Goal: Book appointment/travel/reservation

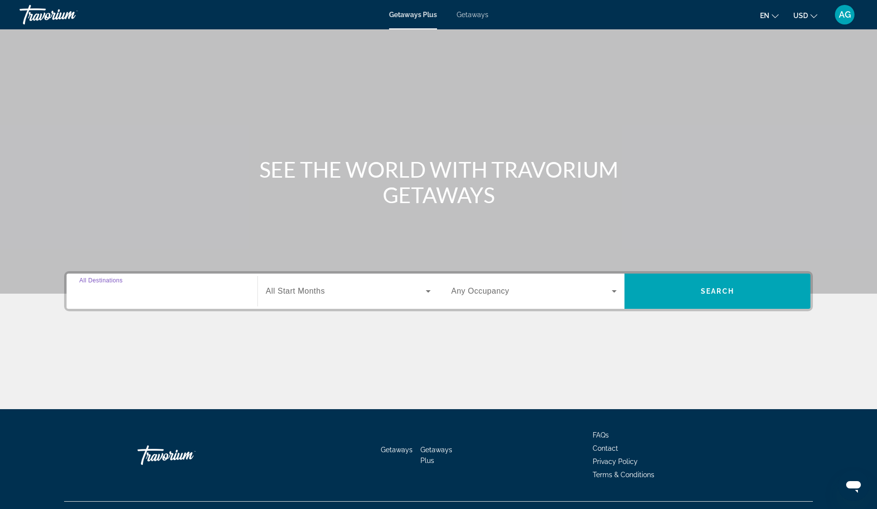
click at [105, 296] on input "Destination All Destinations" at bounding box center [161, 292] width 165 height 12
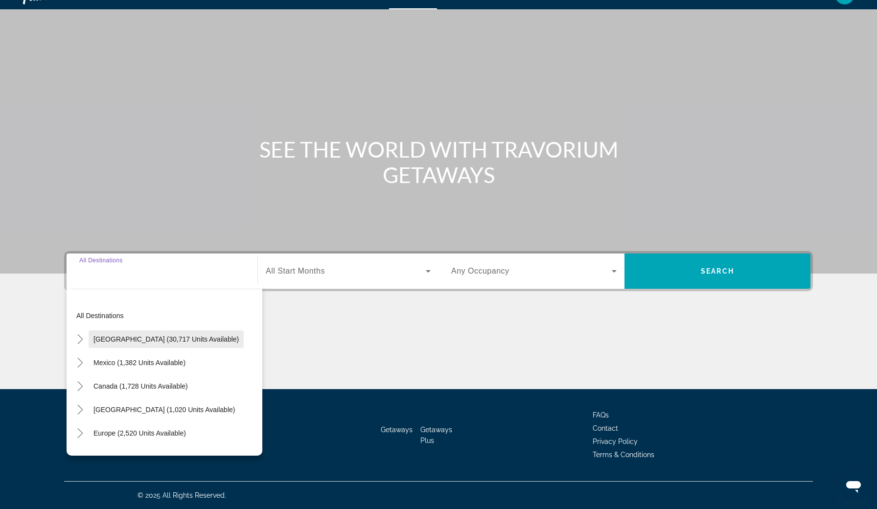
click at [110, 339] on span "United States (30,717 units available)" at bounding box center [165, 339] width 145 height 8
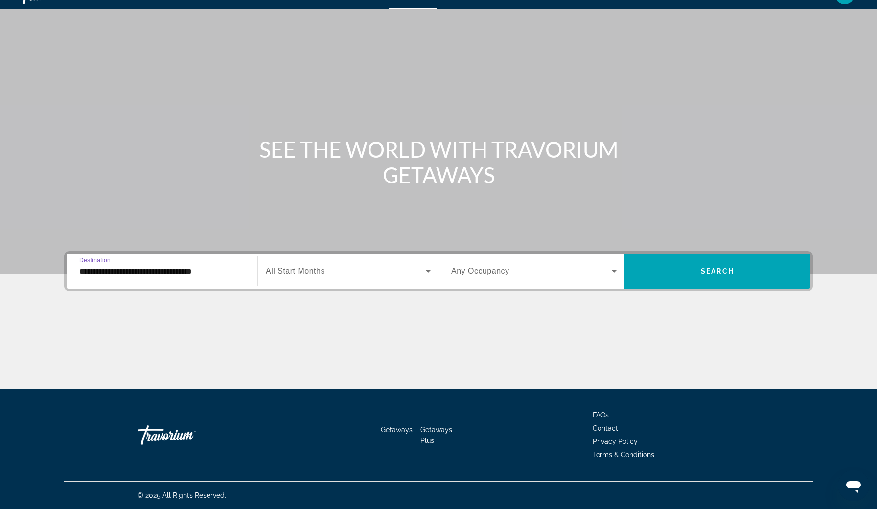
click at [157, 274] on input "**********" at bounding box center [161, 272] width 165 height 12
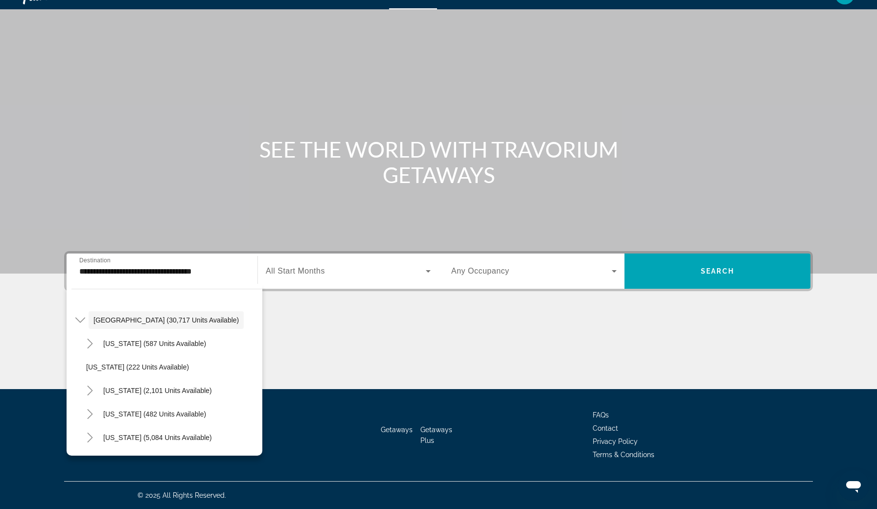
scroll to position [49, 0]
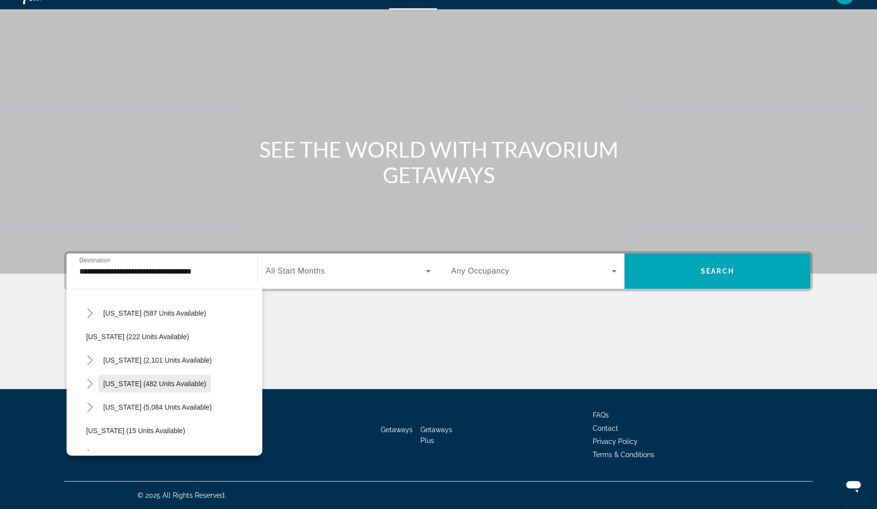
click at [145, 382] on span "Colorado (482 units available)" at bounding box center [154, 384] width 103 height 8
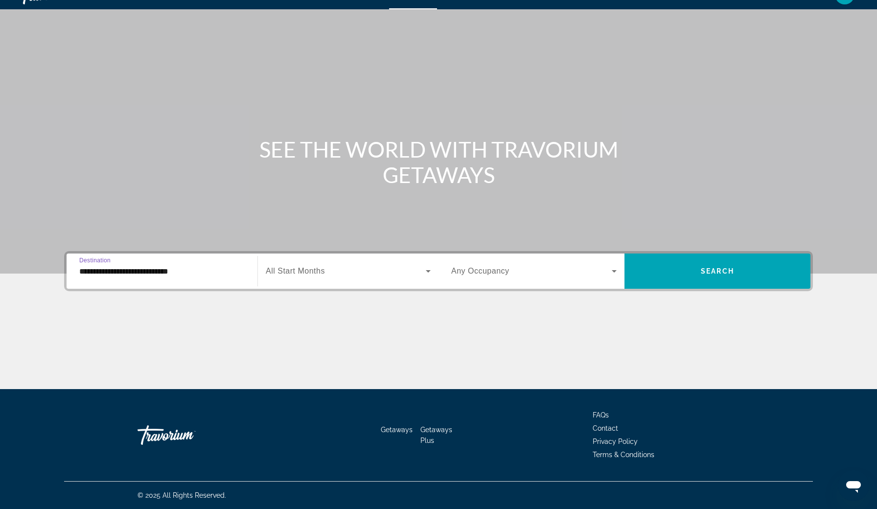
click at [157, 271] on input "**********" at bounding box center [161, 272] width 165 height 12
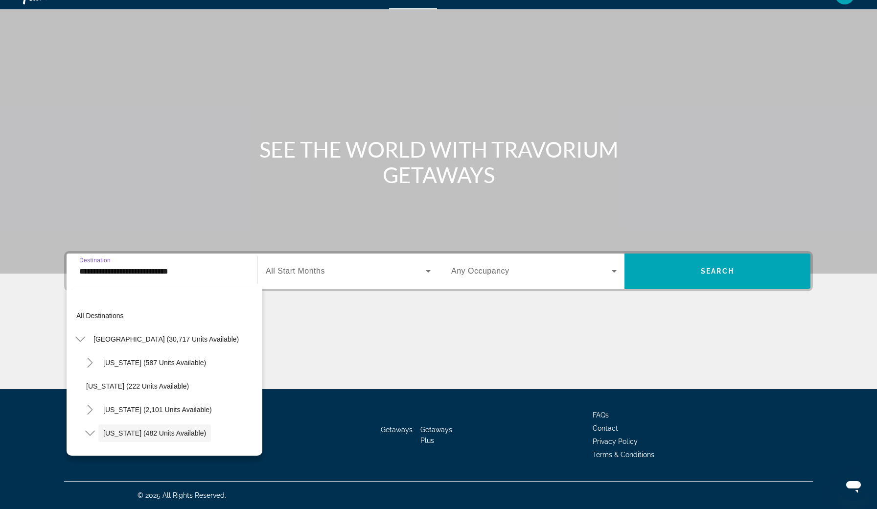
scroll to position [58, 0]
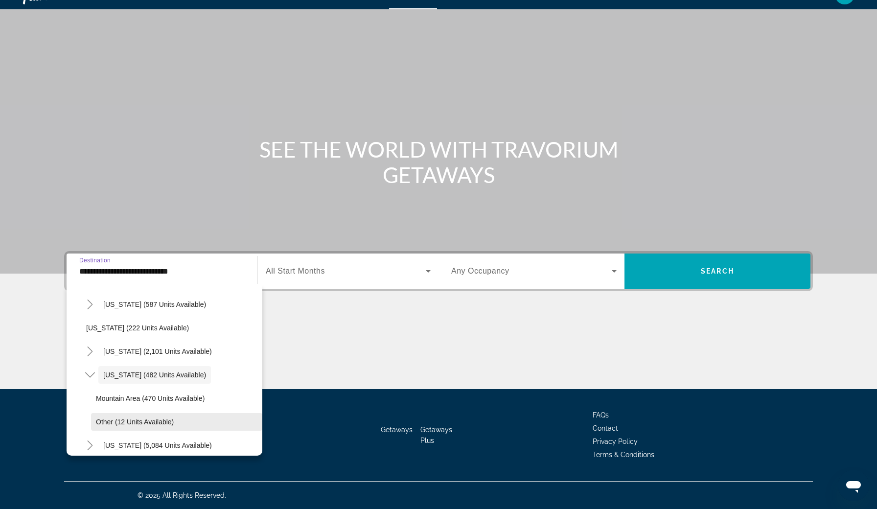
click at [116, 420] on span "Other (12 units available)" at bounding box center [135, 422] width 78 height 8
type input "**********"
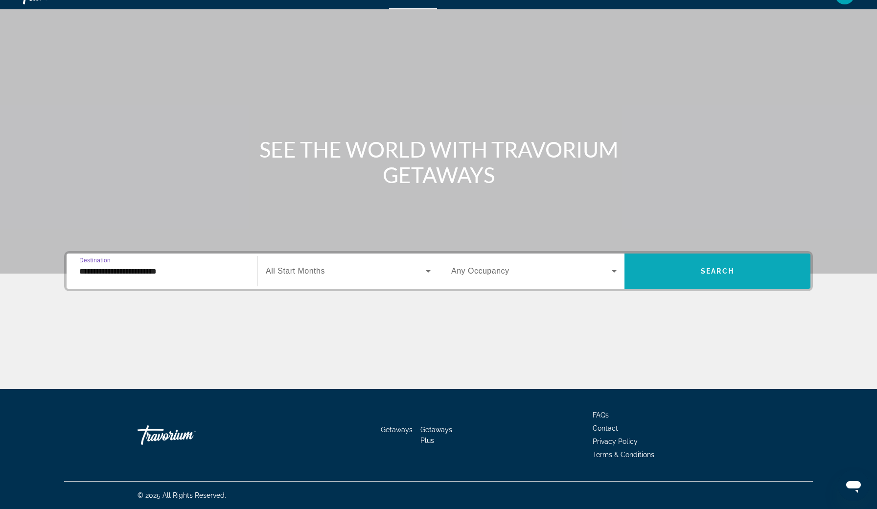
click at [718, 270] on span "Search" at bounding box center [717, 271] width 33 height 8
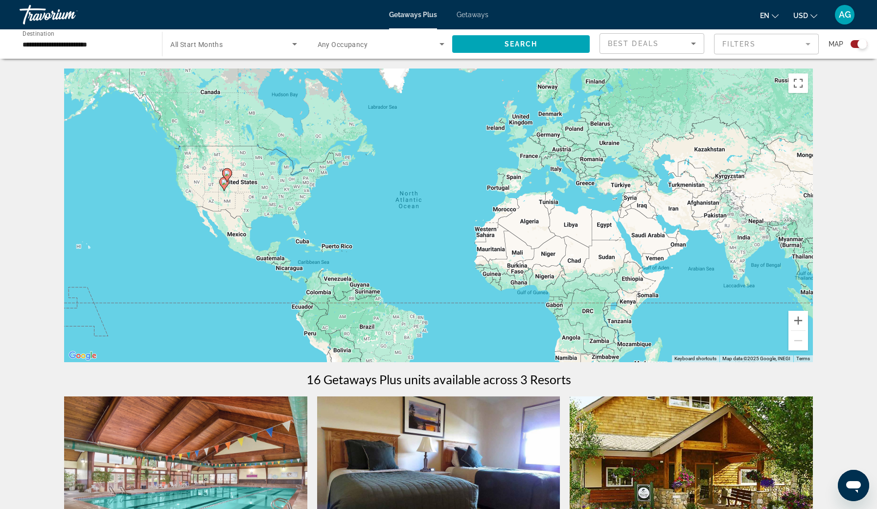
click at [52, 44] on input "**********" at bounding box center [86, 45] width 127 height 12
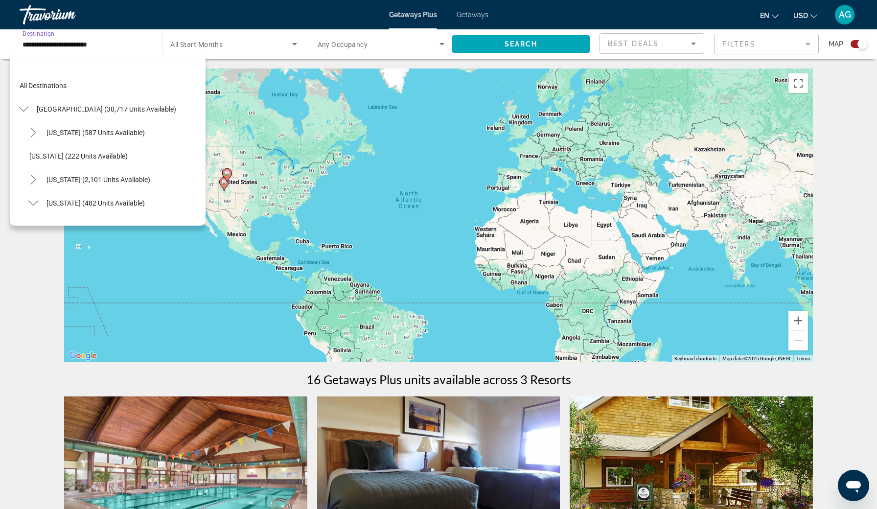
scroll to position [105, 0]
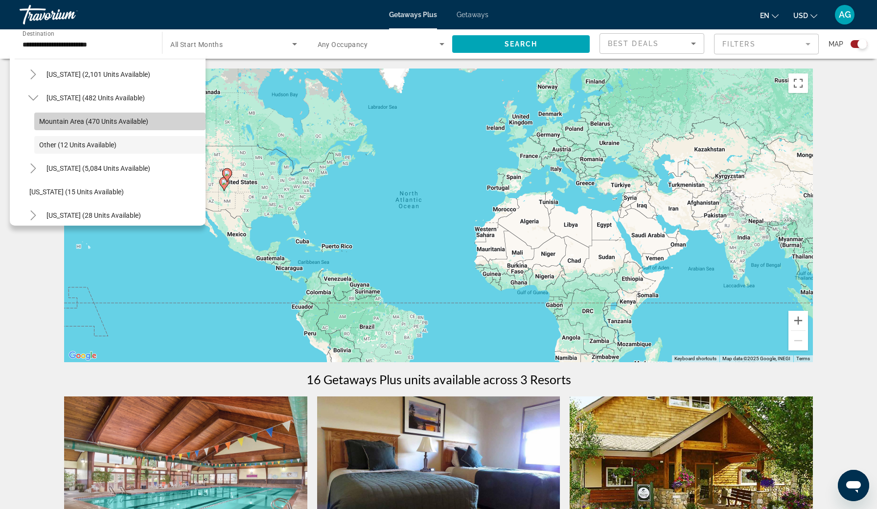
click at [87, 119] on span "Mountain Area (470 units available)" at bounding box center [93, 121] width 109 height 8
type input "**********"
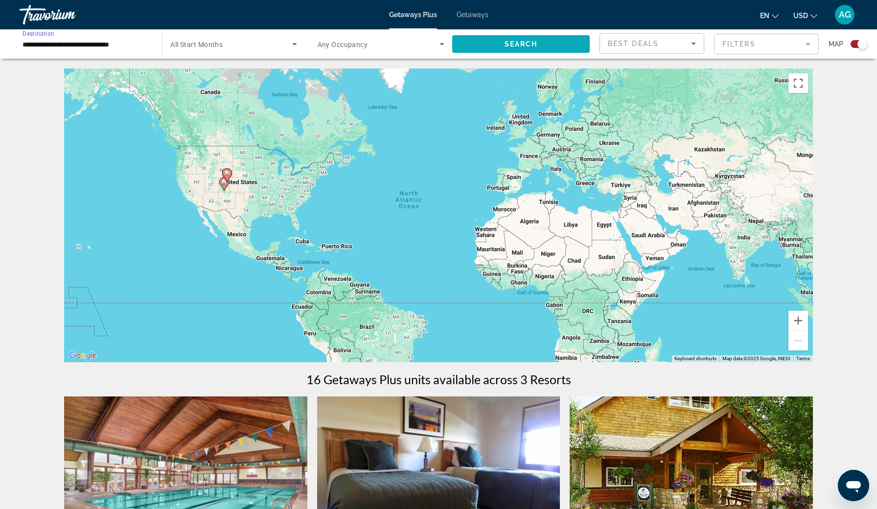
click at [505, 43] on span "Search" at bounding box center [520, 44] width 33 height 8
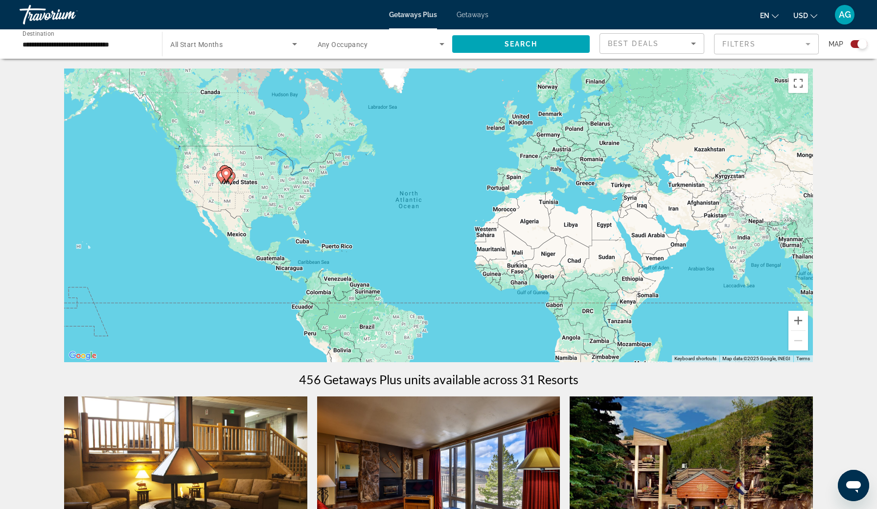
click at [232, 175] on image "Main content" at bounding box center [231, 176] width 6 height 6
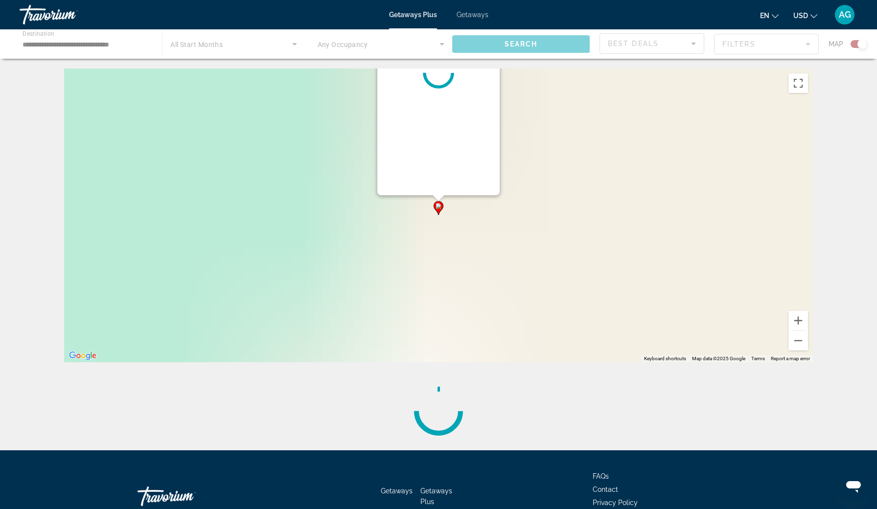
click at [232, 175] on div "To activate drag with keyboard, press Alt + Enter. Once in keyboard drag state,…" at bounding box center [438, 216] width 749 height 294
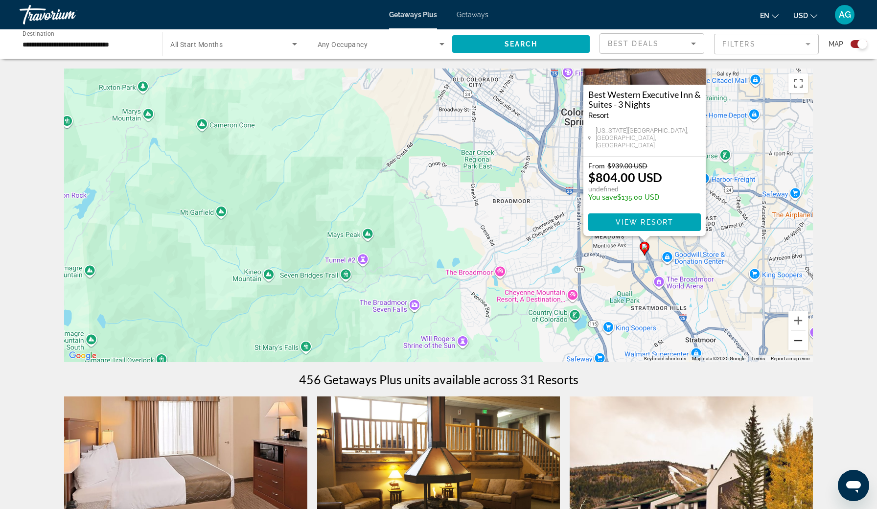
click at [802, 346] on button "Zoom out" at bounding box center [798, 341] width 20 height 20
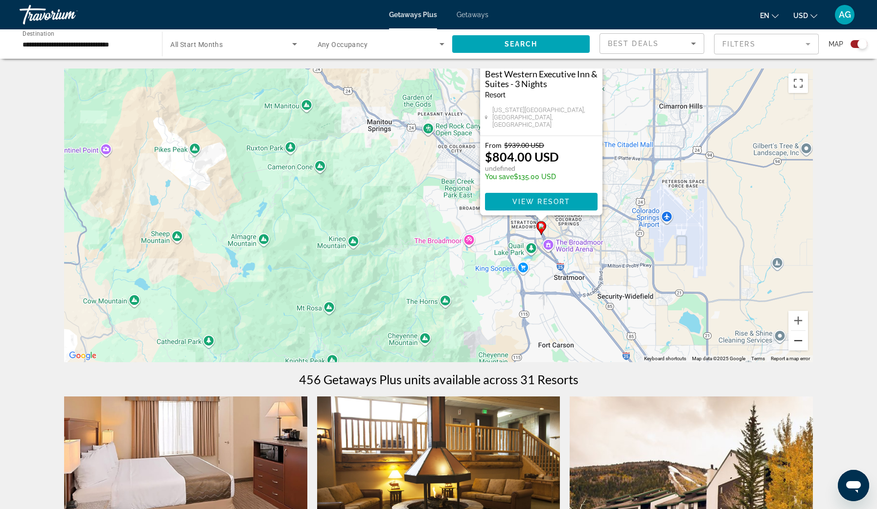
click at [800, 343] on button "Zoom out" at bounding box center [798, 341] width 20 height 20
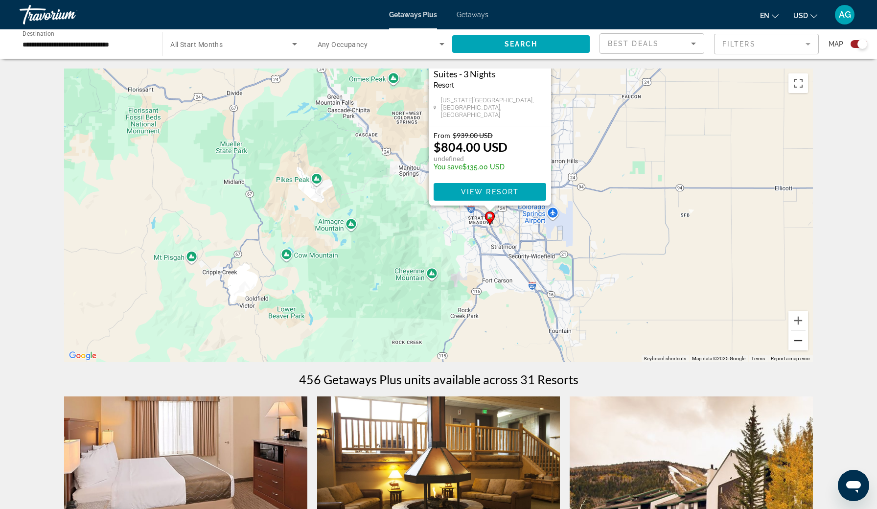
click at [800, 345] on button "Zoom out" at bounding box center [798, 341] width 20 height 20
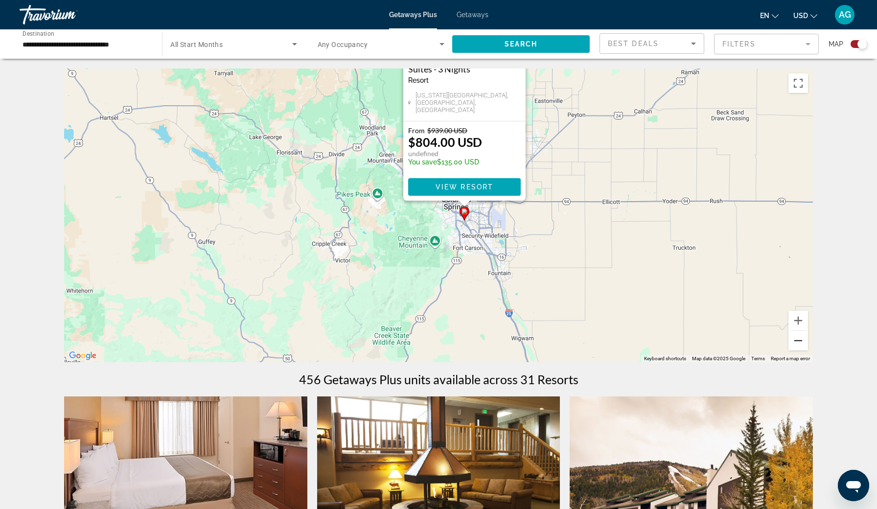
click at [800, 346] on button "Zoom out" at bounding box center [798, 341] width 20 height 20
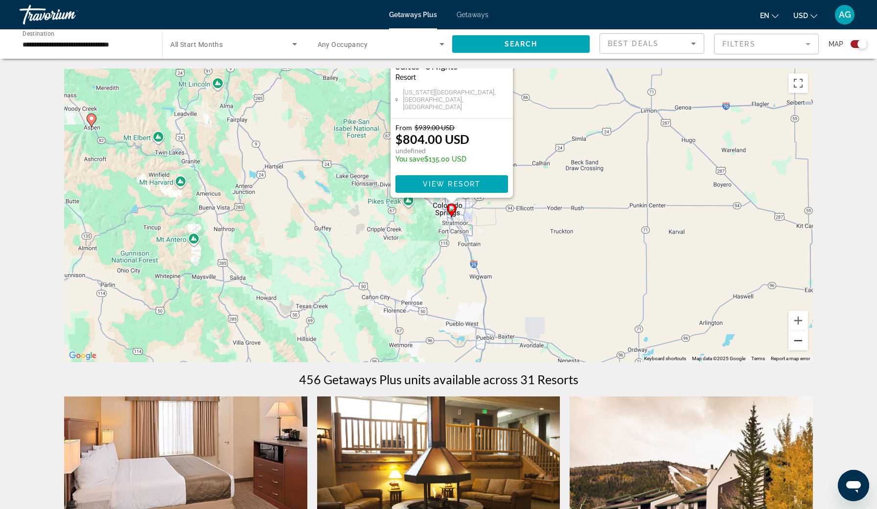
click at [800, 347] on button "Zoom out" at bounding box center [798, 341] width 20 height 20
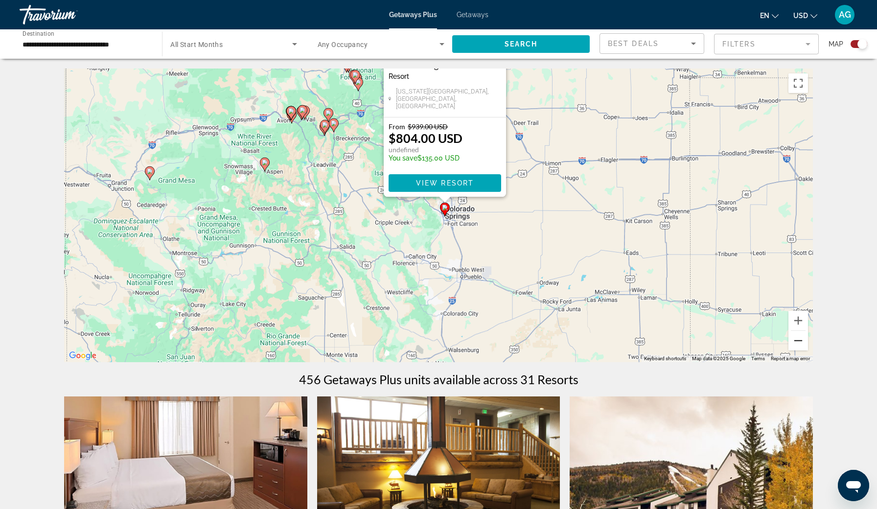
click at [800, 348] on button "Zoom out" at bounding box center [798, 341] width 20 height 20
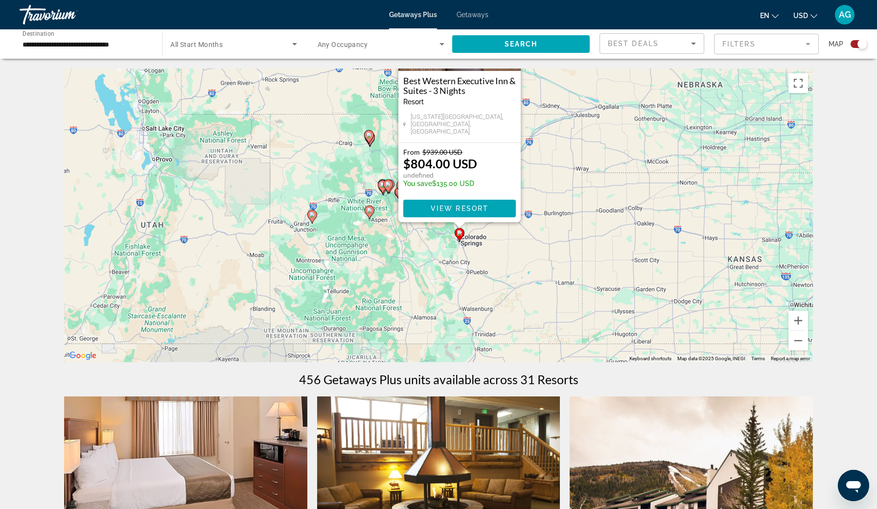
drag, startPoint x: 333, startPoint y: 196, endPoint x: 351, endPoint y: 223, distance: 32.8
click at [351, 223] on div "To activate drag with keyboard, press Alt + Enter. Once in keyboard drag state,…" at bounding box center [438, 216] width 749 height 294
click at [369, 210] on image "Main content" at bounding box center [369, 211] width 6 height 6
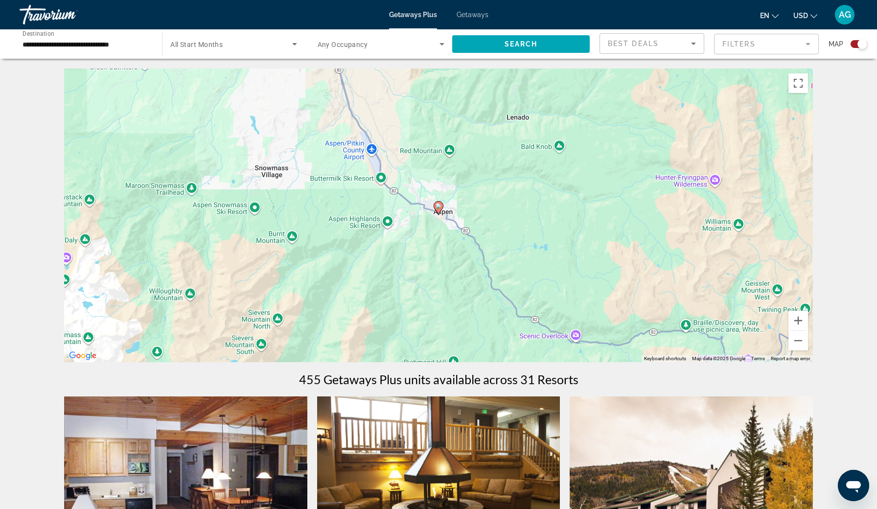
click at [438, 208] on image "Main content" at bounding box center [438, 206] width 6 height 6
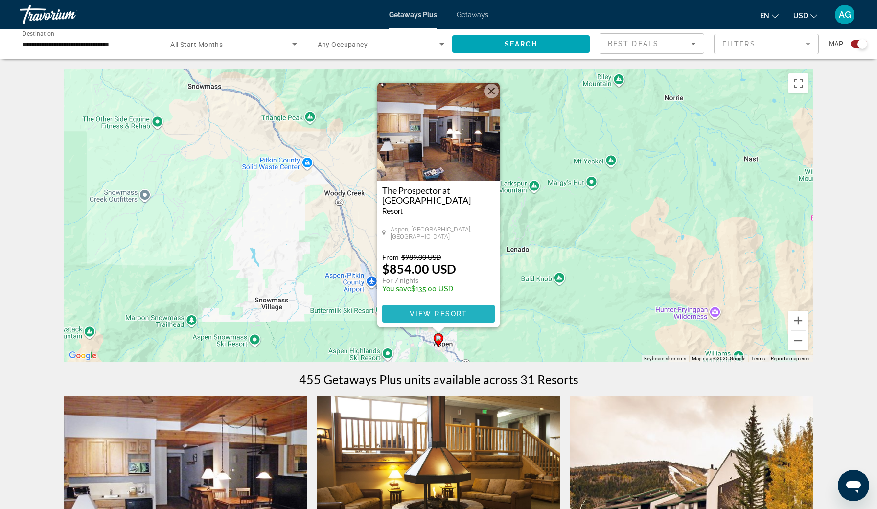
click at [435, 312] on span "View Resort" at bounding box center [439, 314] width 58 height 8
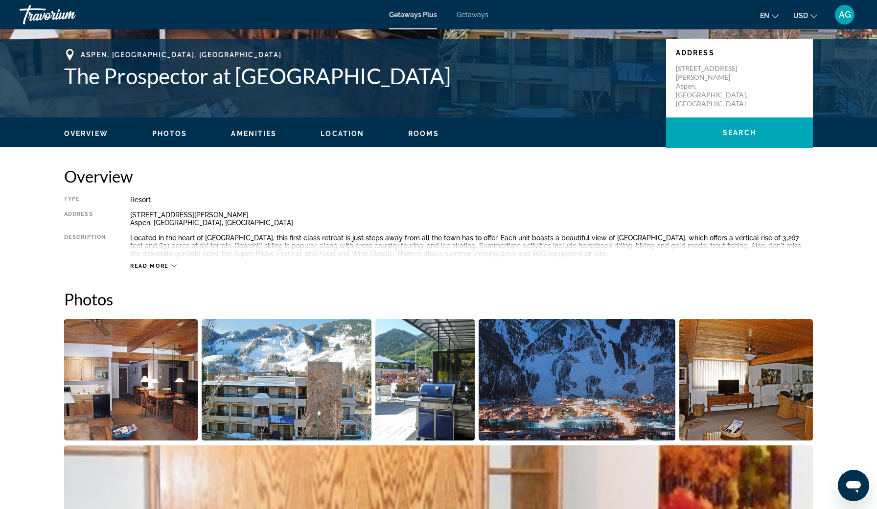
scroll to position [206, 0]
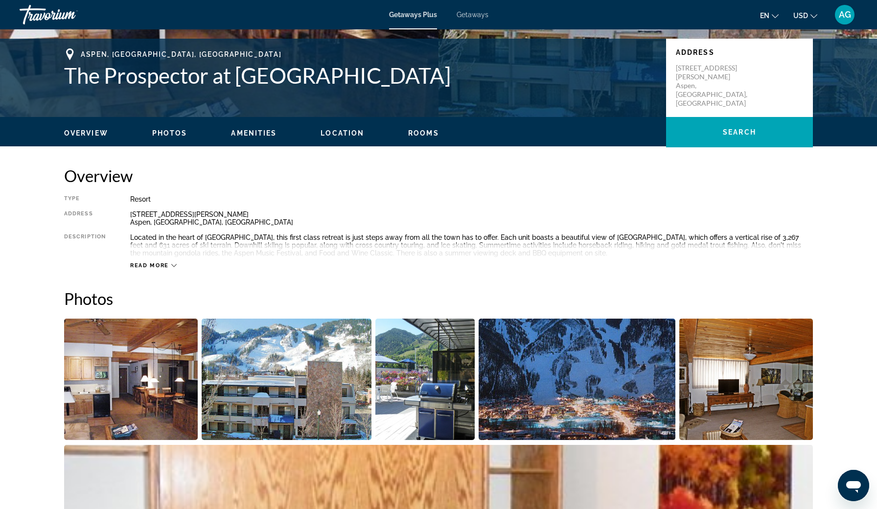
click at [149, 262] on button "Read more" at bounding box center [153, 265] width 46 height 7
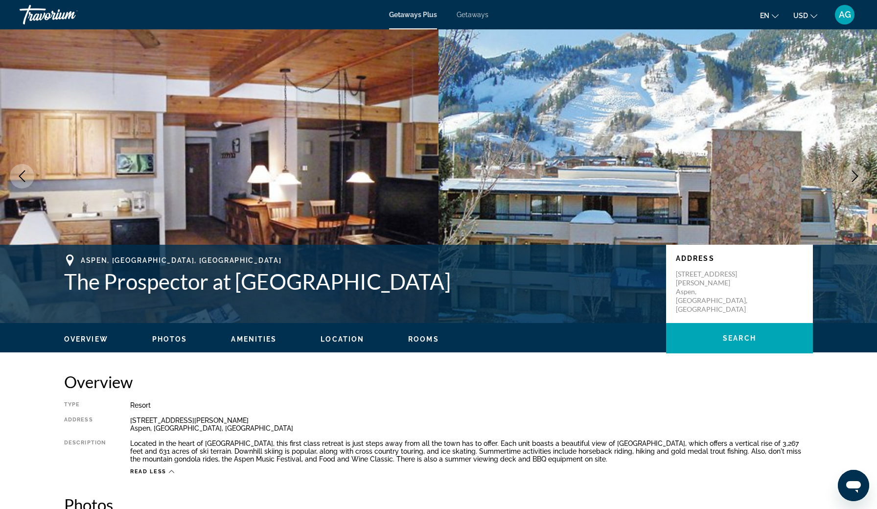
scroll to position [0, 0]
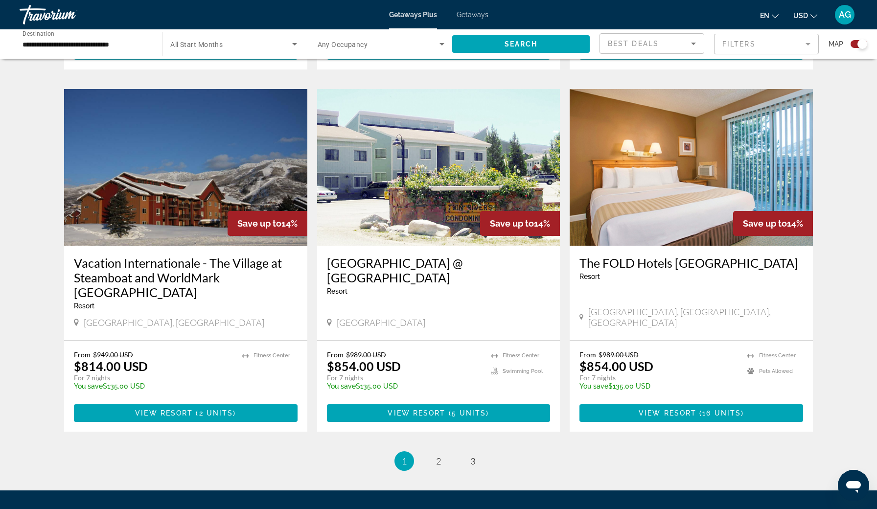
scroll to position [1368, 0]
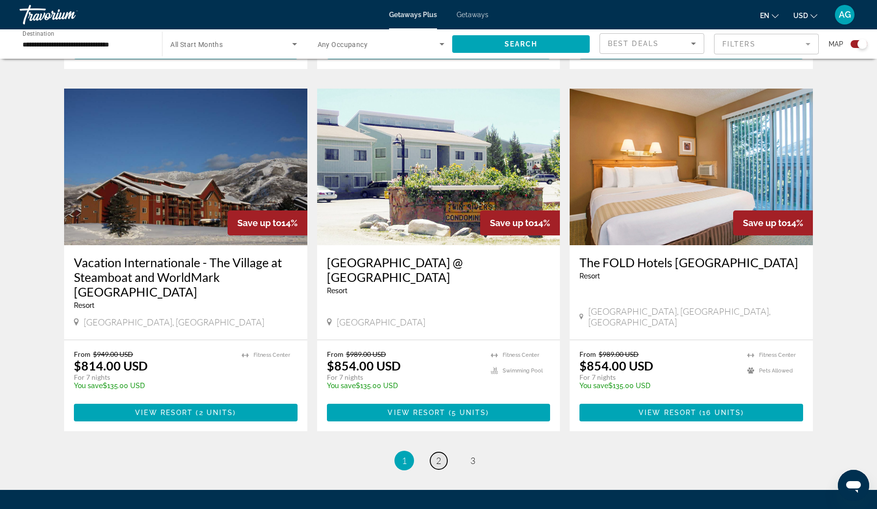
click at [442, 452] on link "page 2" at bounding box center [438, 460] width 17 height 17
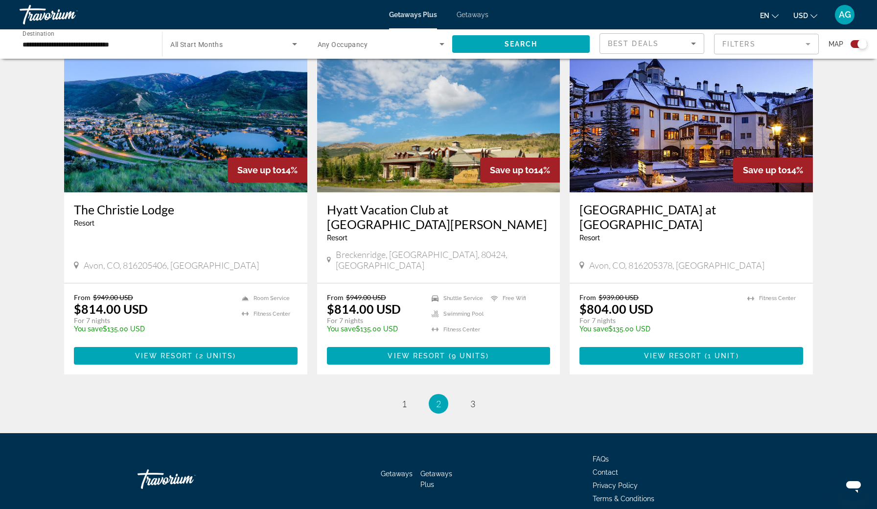
scroll to position [1407, 0]
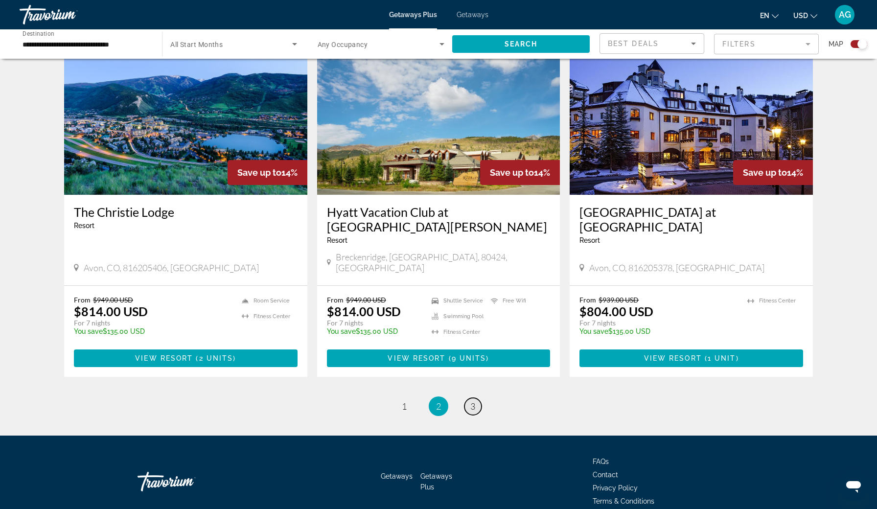
click at [472, 401] on span "3" at bounding box center [472, 406] width 5 height 11
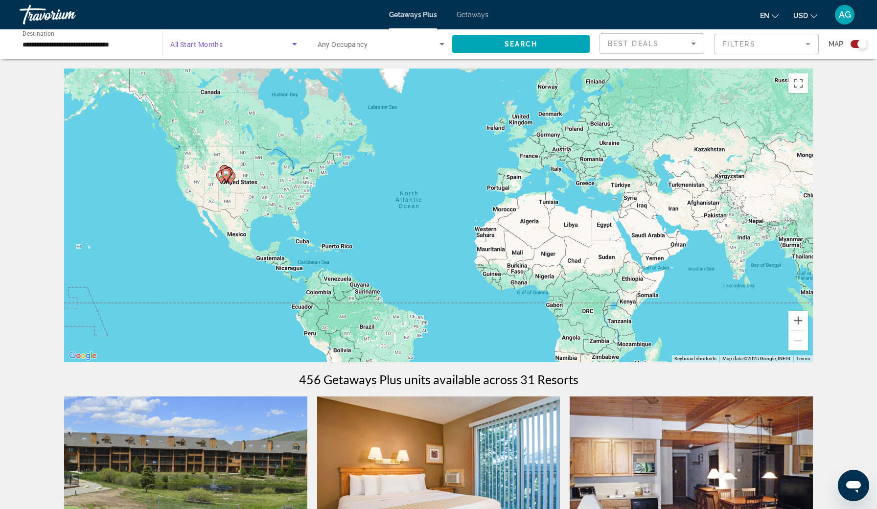
click at [288, 46] on span "Search widget" at bounding box center [230, 44] width 121 height 12
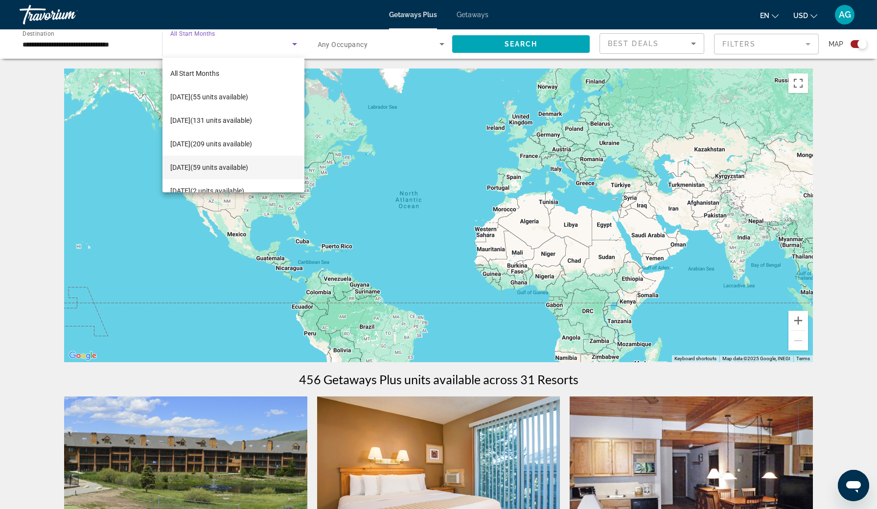
scroll to position [10, 0]
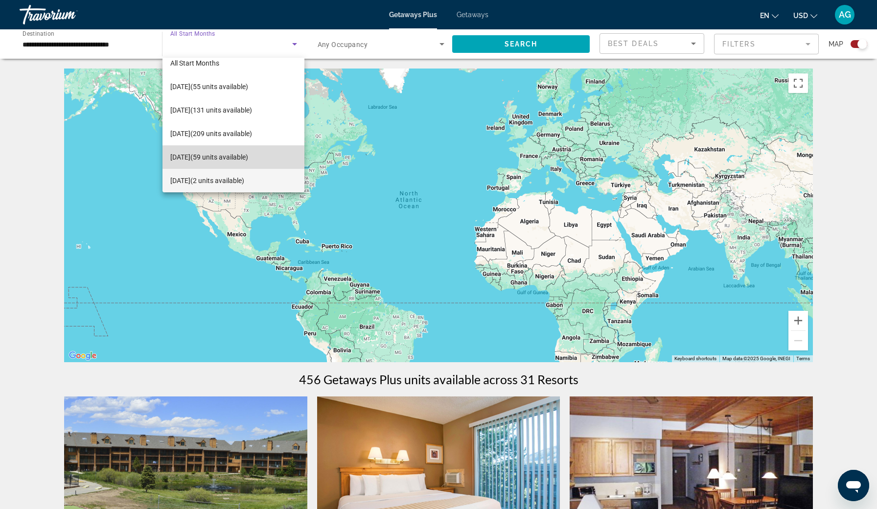
click at [248, 160] on span "December 2025 (59 units available)" at bounding box center [209, 157] width 78 height 12
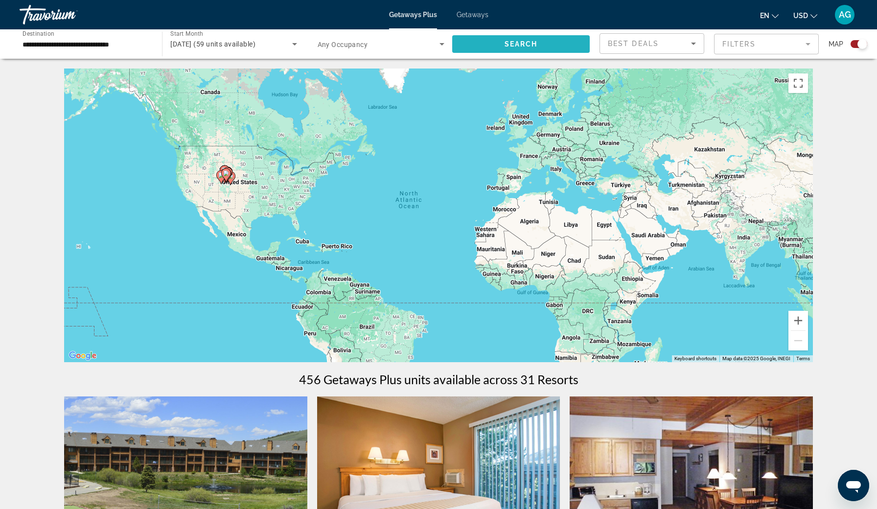
click at [520, 49] on span "Search widget" at bounding box center [520, 43] width 137 height 23
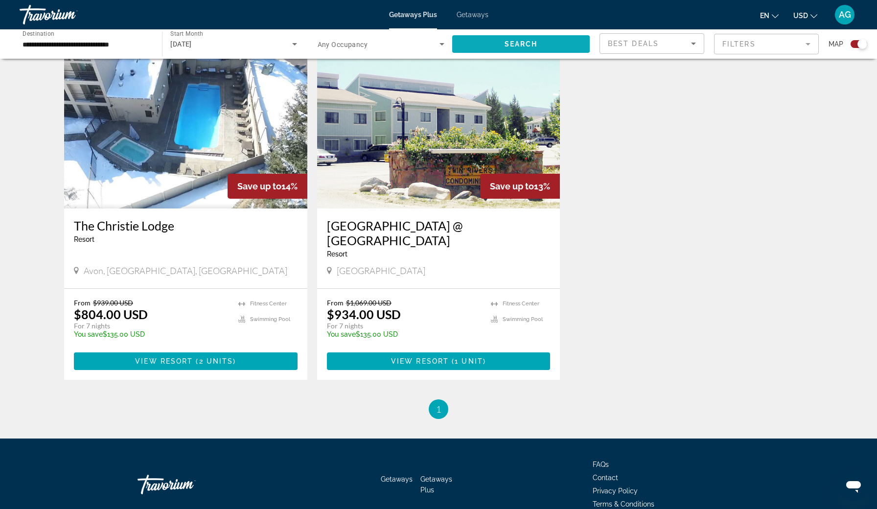
scroll to position [1074, 0]
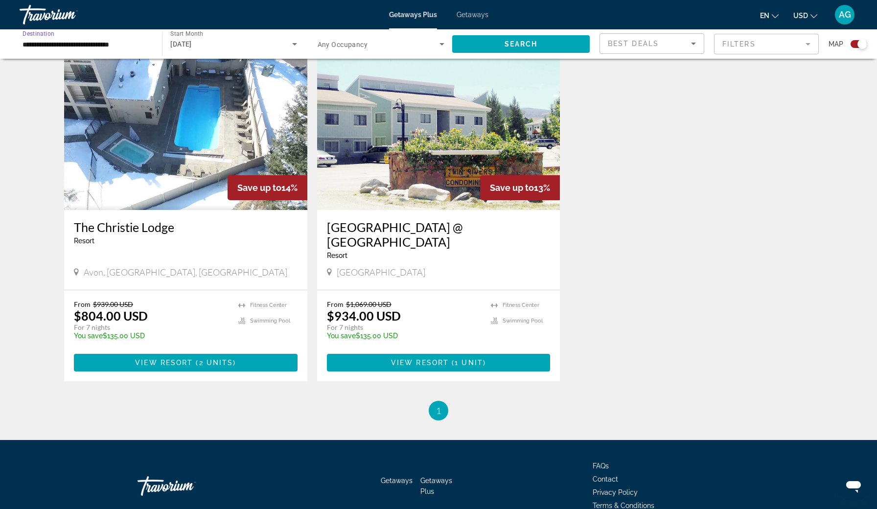
click at [51, 43] on input "**********" at bounding box center [86, 45] width 127 height 12
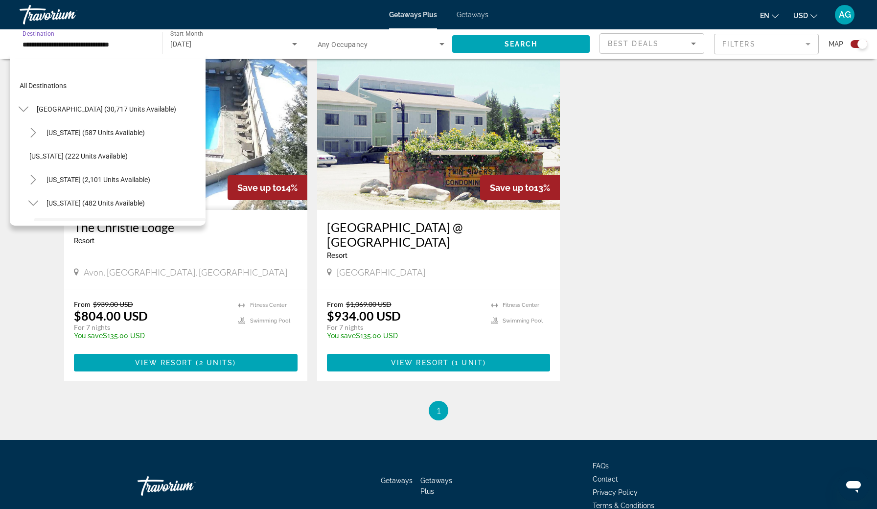
scroll to position [82, 0]
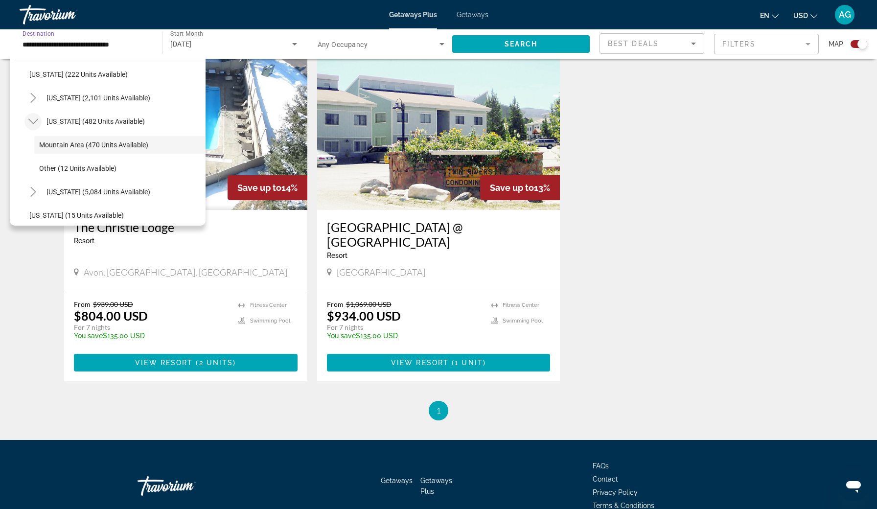
click at [35, 120] on icon "Toggle Colorado (482 units available)" at bounding box center [33, 121] width 10 height 10
click at [177, 170] on span "Search widget" at bounding box center [114, 168] width 181 height 23
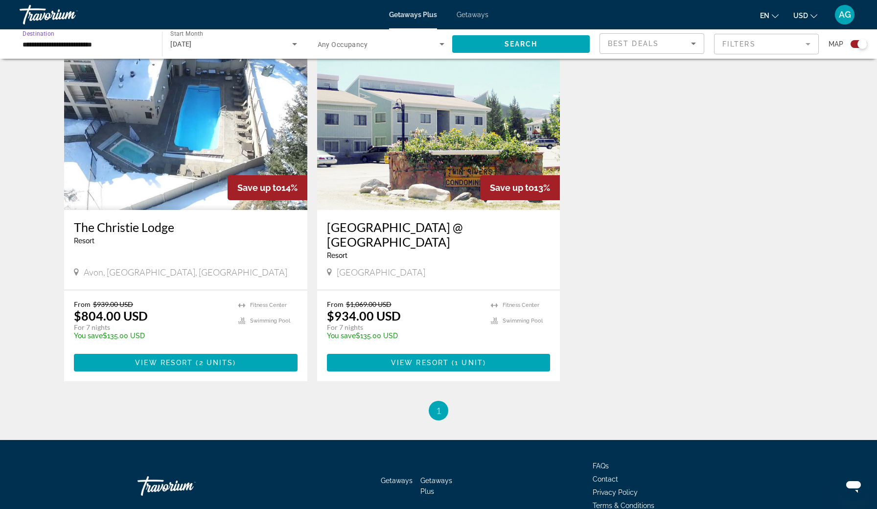
click at [70, 43] on input "**********" at bounding box center [86, 45] width 127 height 12
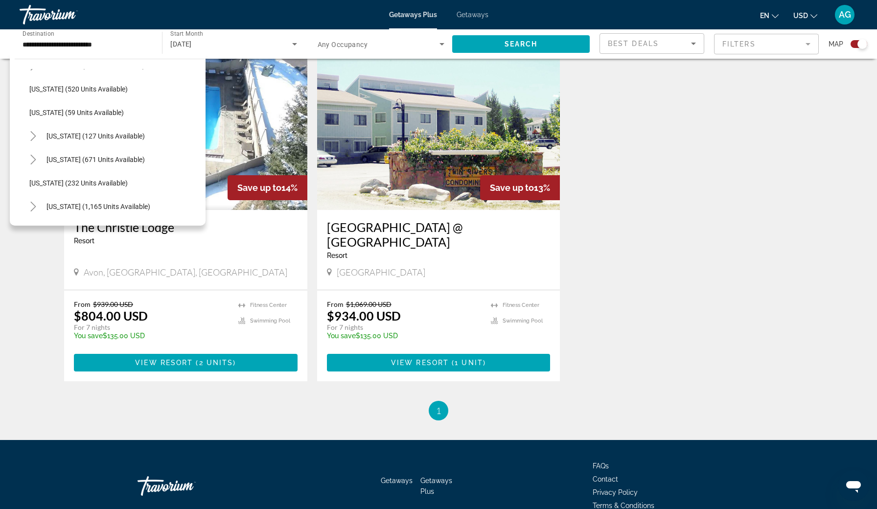
scroll to position [533, 0]
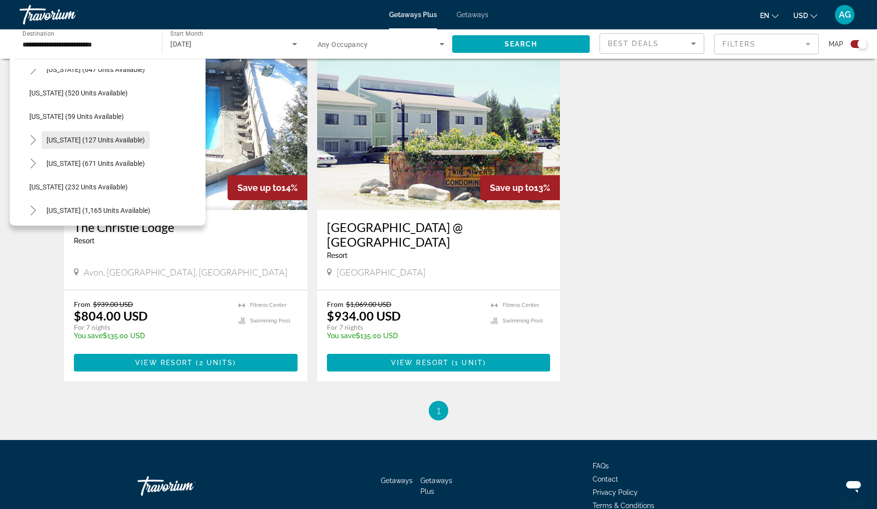
click at [136, 147] on span "Search widget" at bounding box center [96, 139] width 108 height 23
type input "**********"
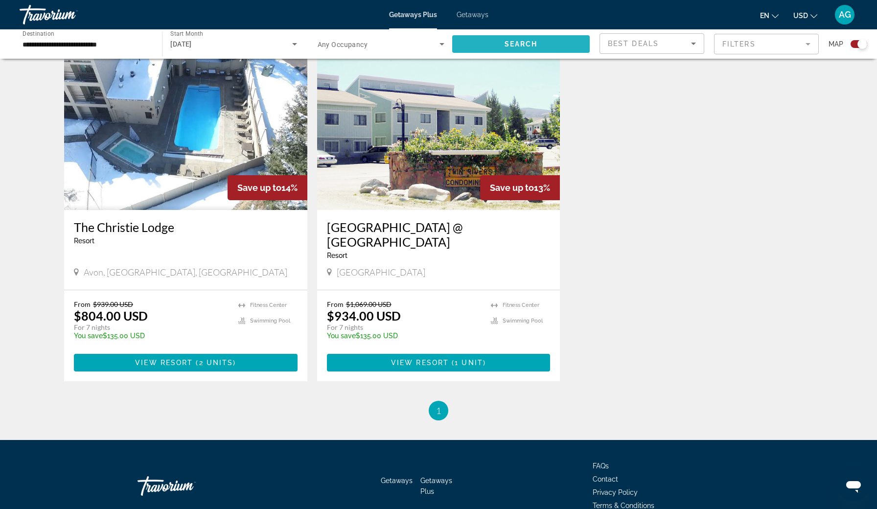
click at [498, 46] on span "Search widget" at bounding box center [520, 43] width 137 height 23
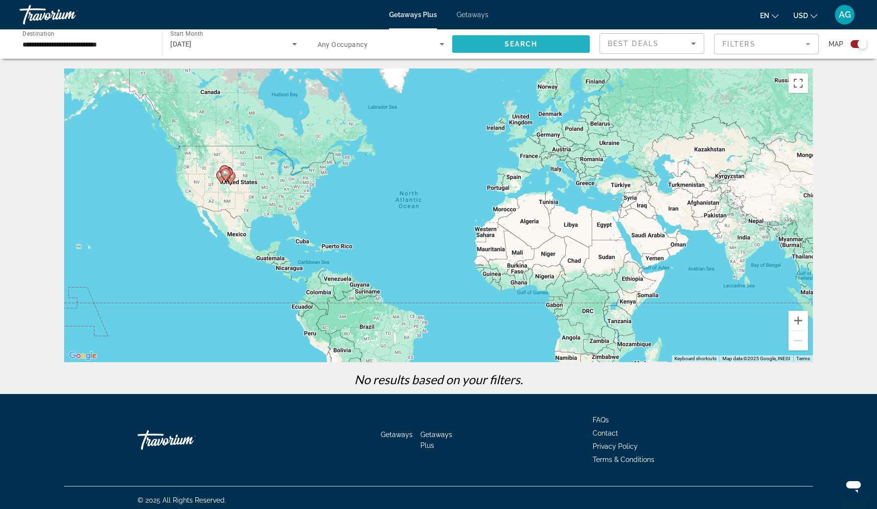
click at [495, 47] on span "Search widget" at bounding box center [520, 43] width 137 height 23
click at [297, 44] on icon "Search widget" at bounding box center [295, 44] width 12 height 12
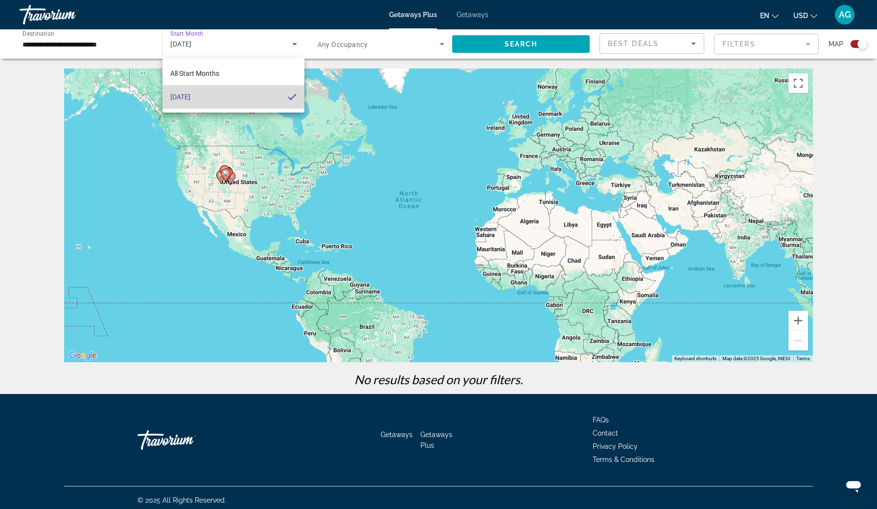
click at [237, 93] on mat-option "December 2025" at bounding box center [233, 96] width 142 height 23
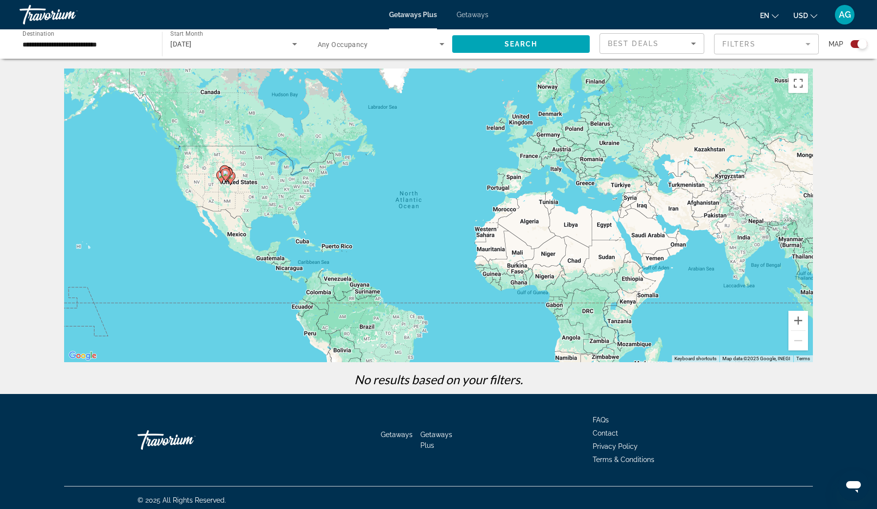
click at [258, 51] on div "December 2025" at bounding box center [233, 43] width 126 height 27
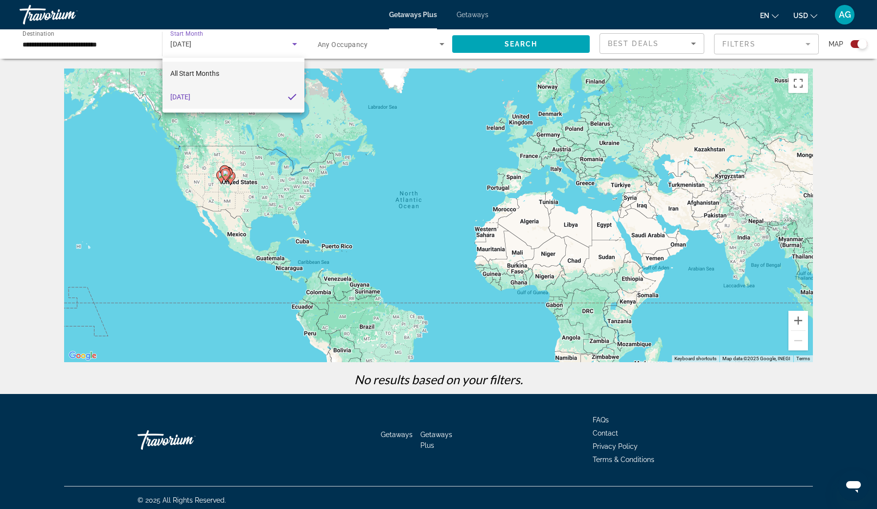
click at [234, 74] on mat-option "All Start Months" at bounding box center [233, 73] width 142 height 23
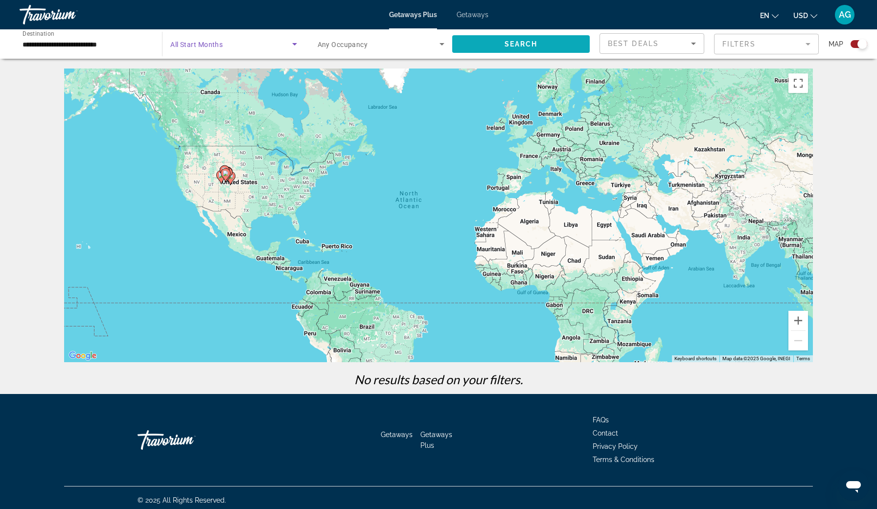
click at [494, 45] on span "Search widget" at bounding box center [520, 43] width 137 height 23
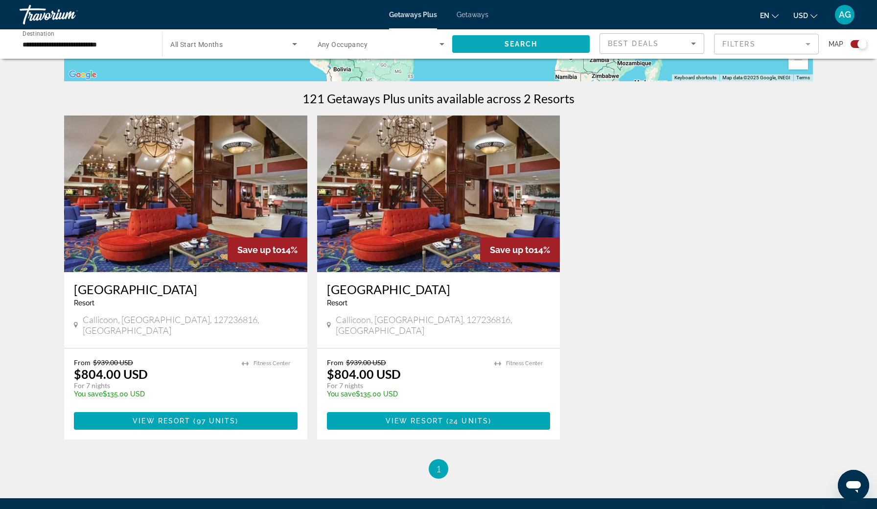
scroll to position [280, 0]
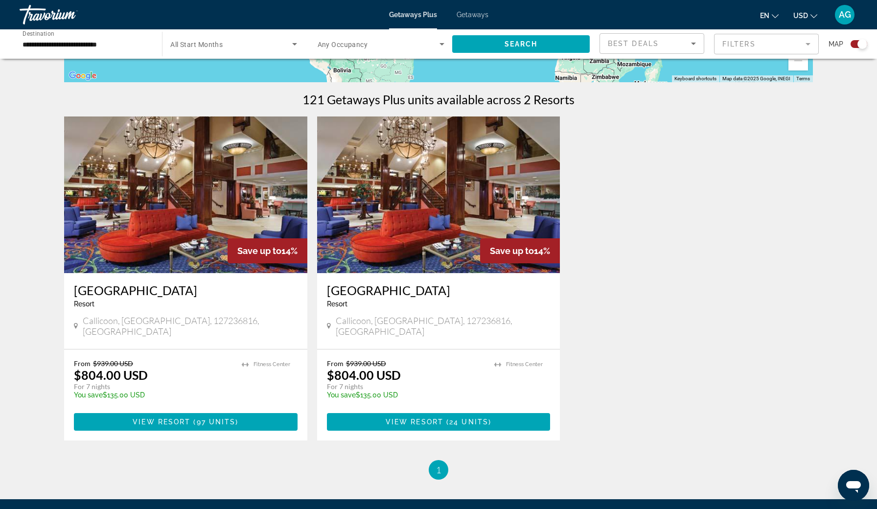
click at [350, 252] on img "Main content" at bounding box center [438, 194] width 243 height 157
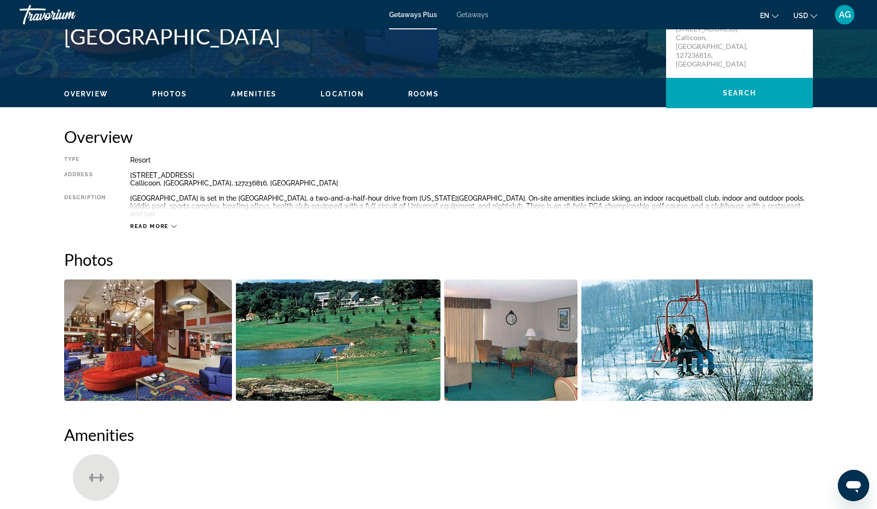
scroll to position [233, 0]
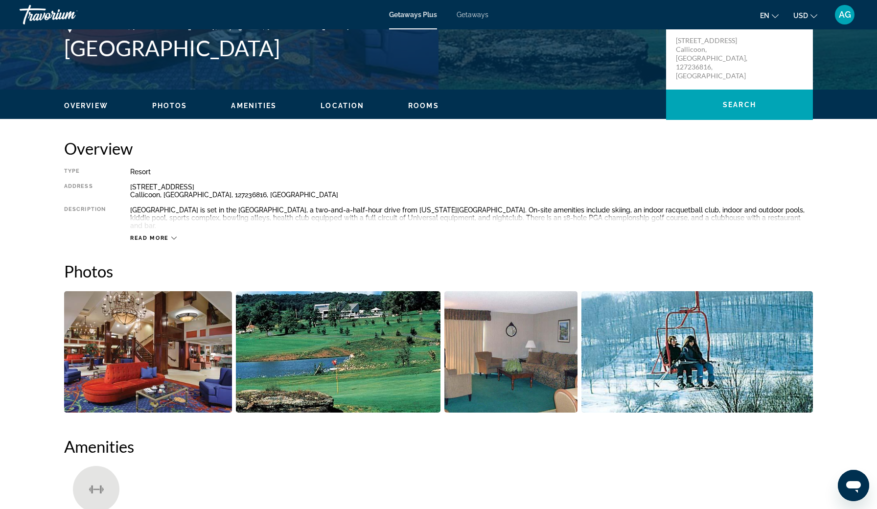
click at [464, 18] on span "Getaways" at bounding box center [473, 15] width 32 height 8
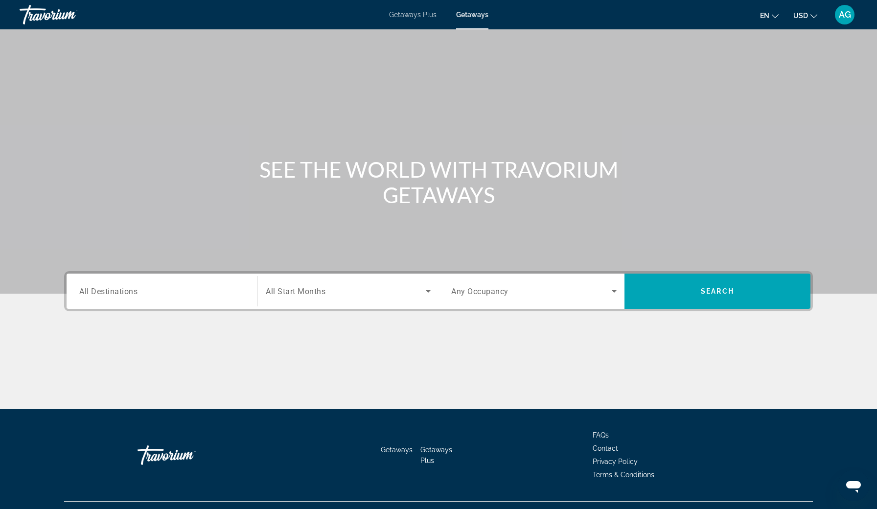
click at [101, 293] on span "All Destinations" at bounding box center [108, 290] width 58 height 9
click at [101, 293] on input "Destination All Destinations" at bounding box center [161, 292] width 165 height 12
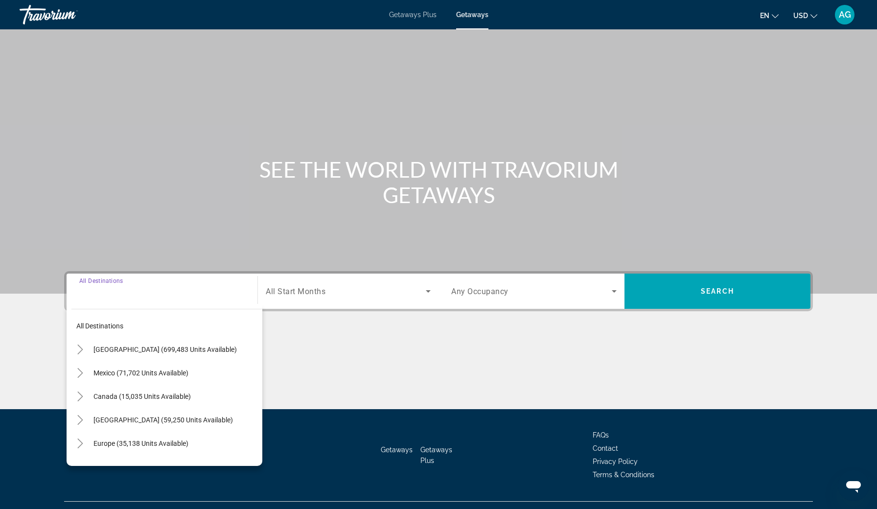
scroll to position [20, 0]
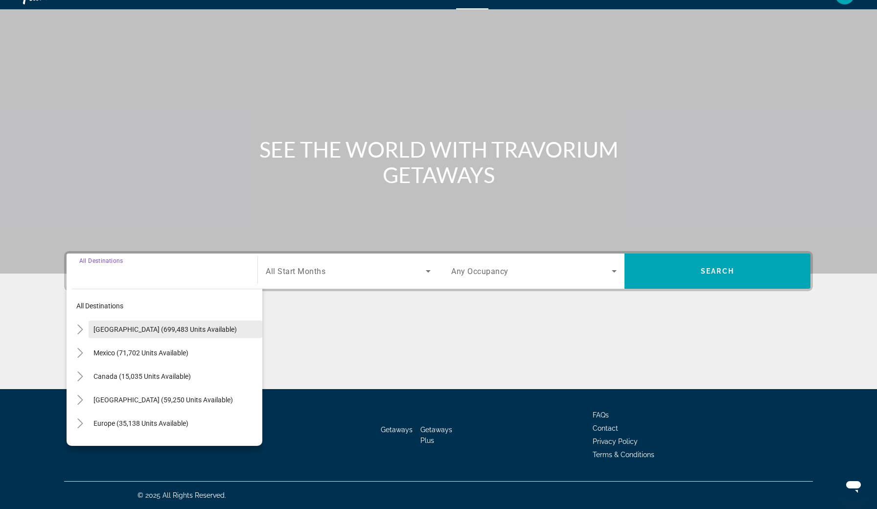
click at [108, 334] on span "Search widget" at bounding box center [176, 329] width 174 height 23
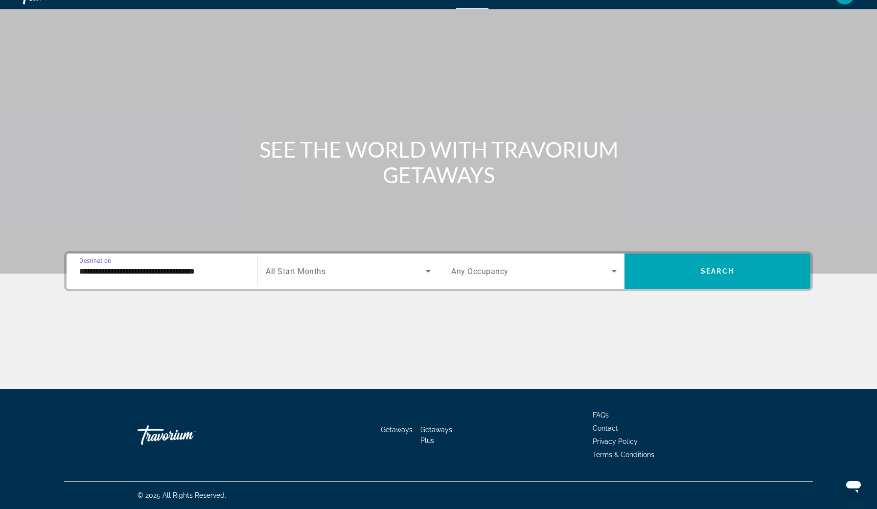
click at [160, 273] on input "**********" at bounding box center [161, 272] width 165 height 12
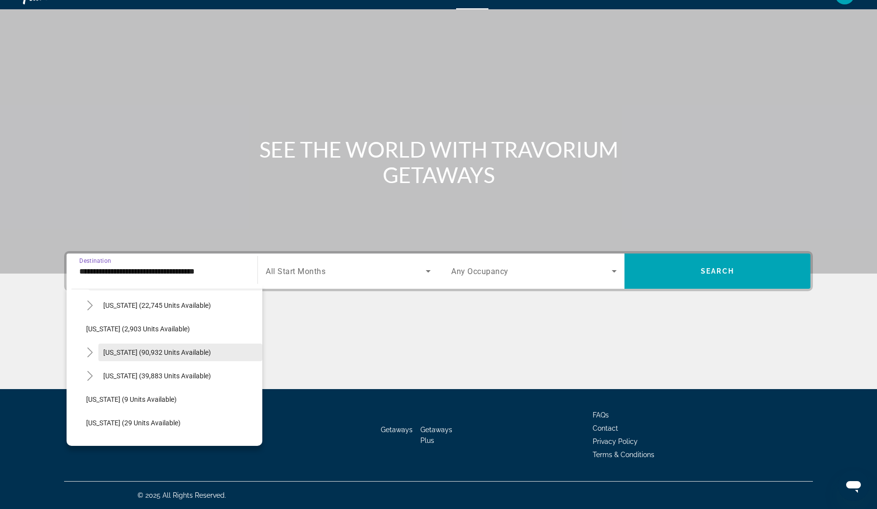
scroll to position [51, 0]
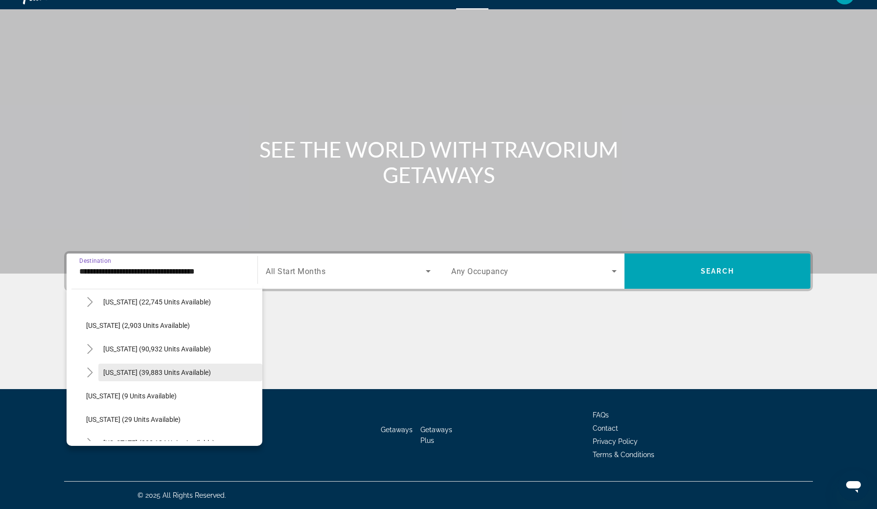
click at [200, 376] on span "Search widget" at bounding box center [180, 372] width 164 height 23
type input "**********"
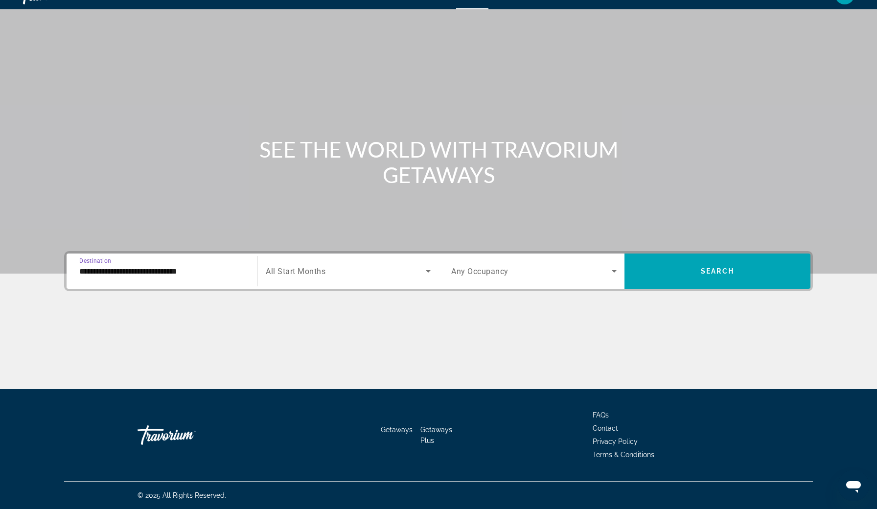
click at [385, 273] on span "Search widget" at bounding box center [346, 271] width 160 height 12
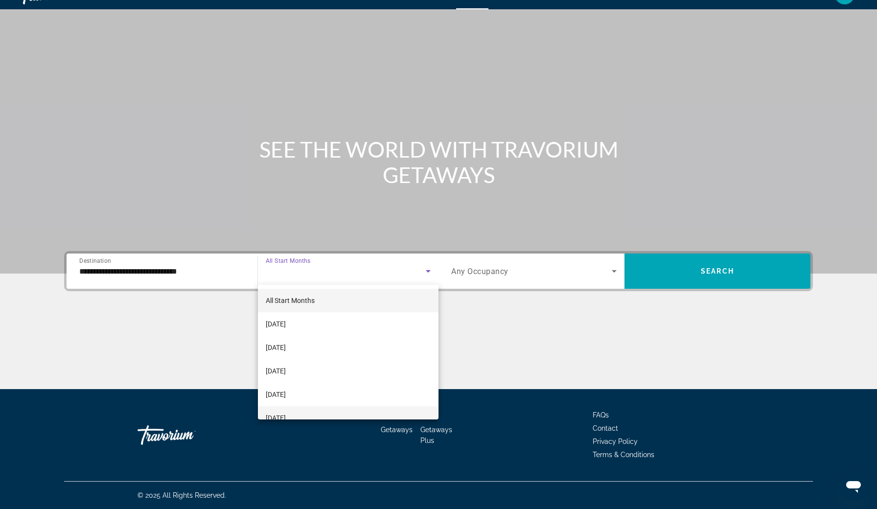
click at [286, 416] on span "January 2026" at bounding box center [276, 418] width 20 height 12
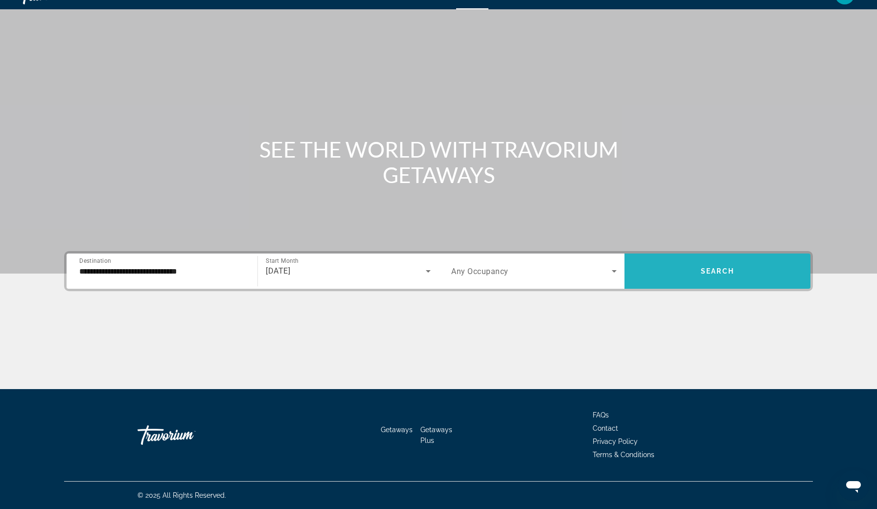
click at [684, 275] on span "Search widget" at bounding box center [717, 270] width 186 height 23
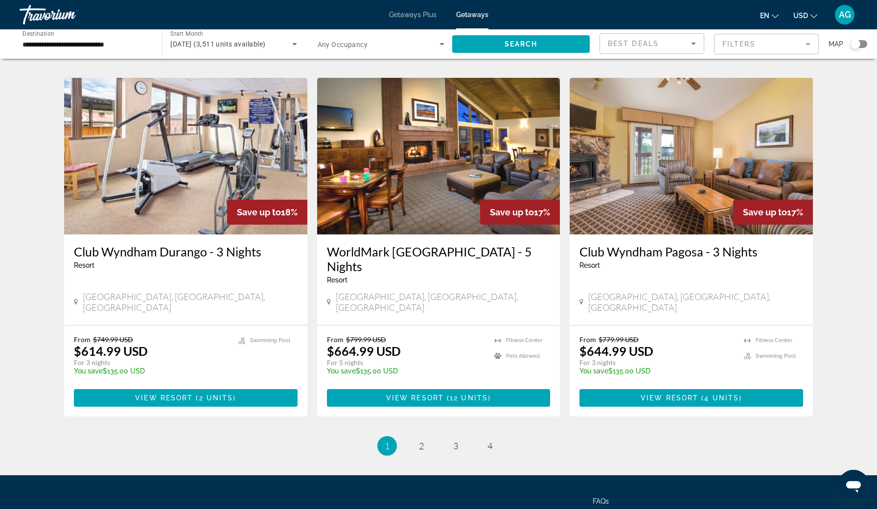
scroll to position [1089, 0]
click at [424, 438] on link "page 2" at bounding box center [421, 446] width 17 height 17
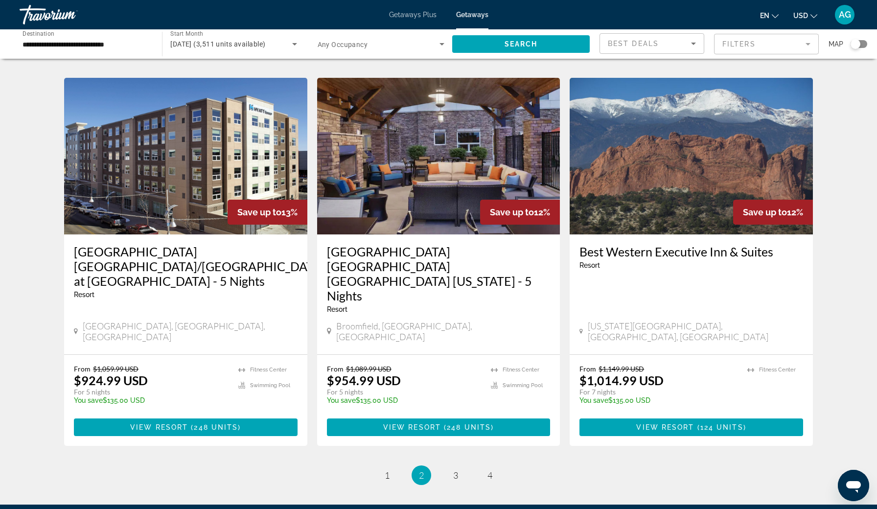
scroll to position [1119, 0]
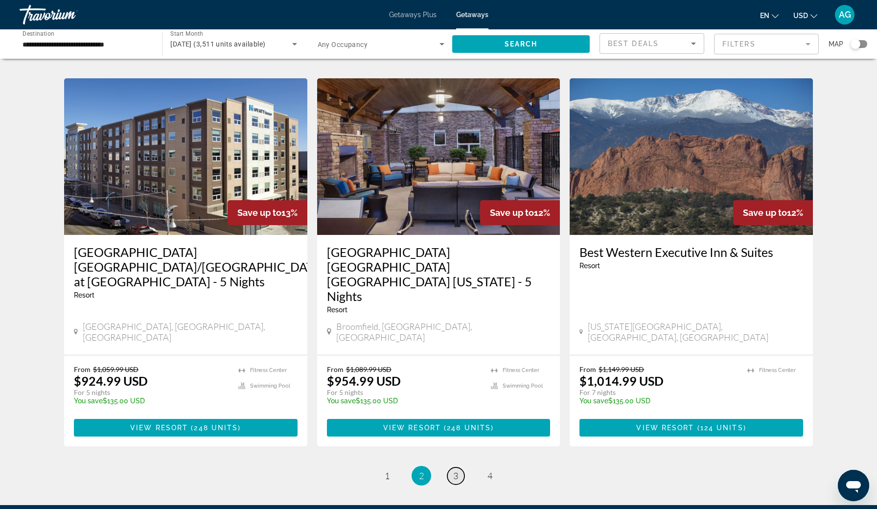
click at [457, 470] on span "3" at bounding box center [455, 475] width 5 height 11
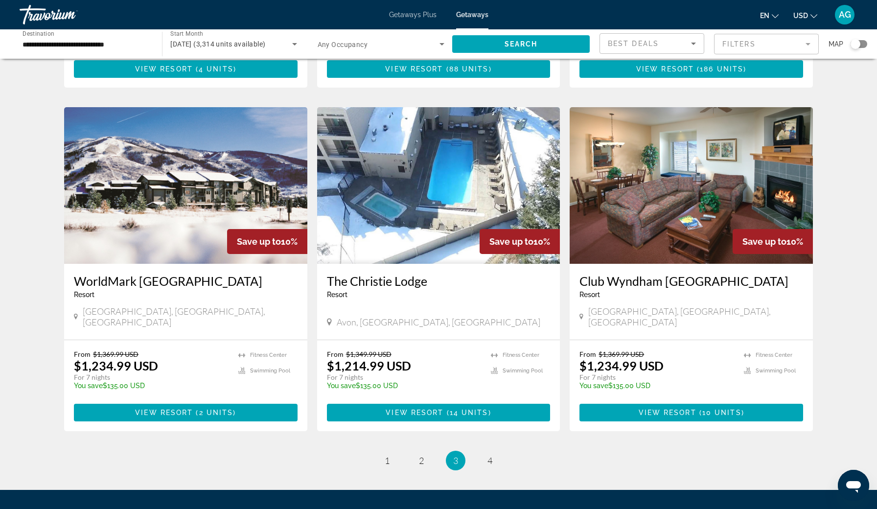
scroll to position [1119, 0]
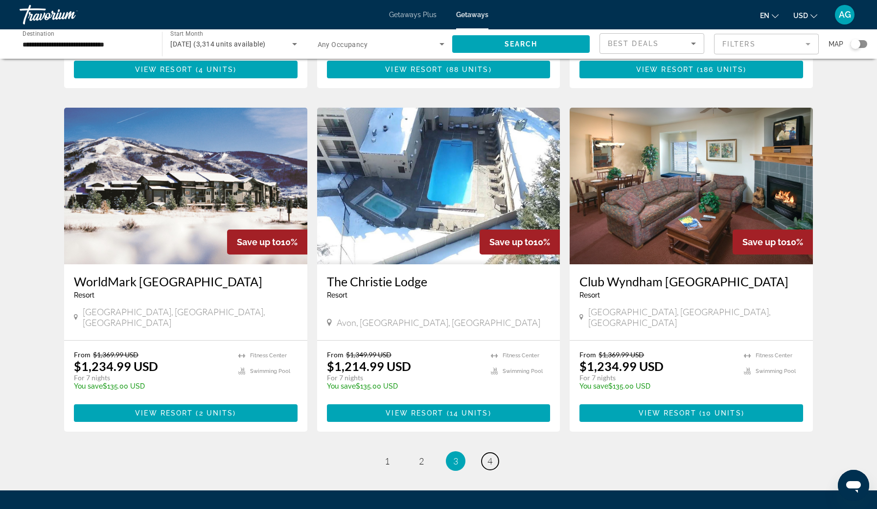
click at [489, 456] on span "4" at bounding box center [489, 461] width 5 height 11
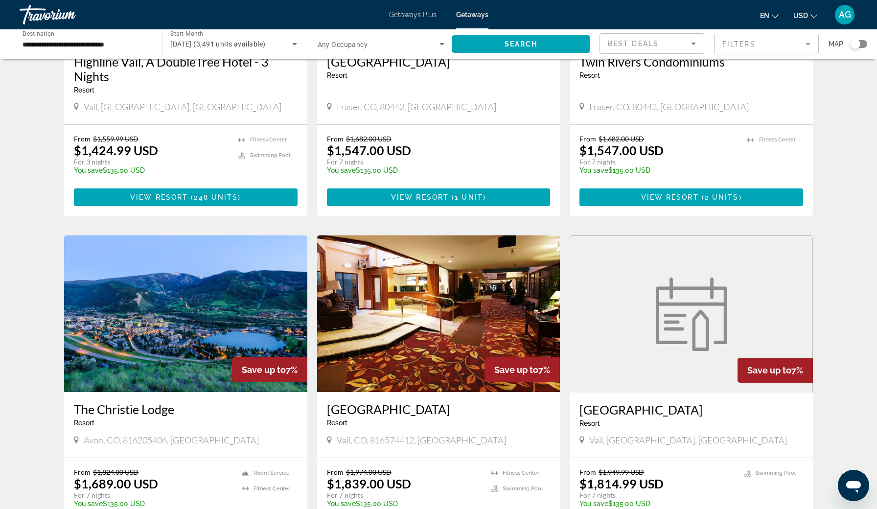
scroll to position [202, 0]
